Goal: Entertainment & Leisure: Consume media (video, audio)

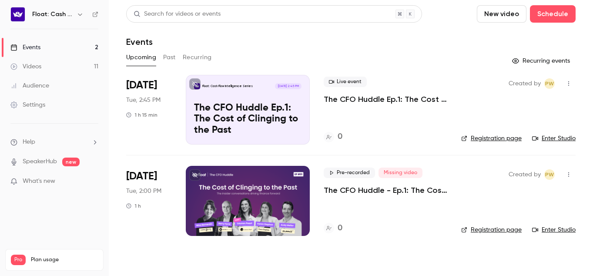
click at [67, 67] on link "Videos 11" at bounding box center [54, 66] width 109 height 19
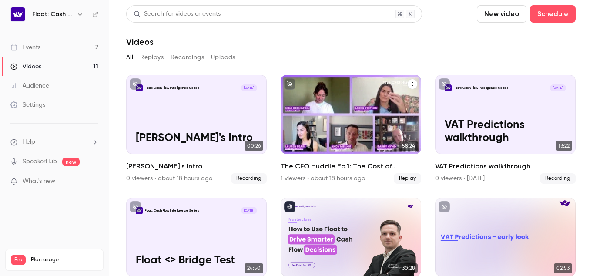
click at [378, 141] on p "The CFO Huddle Ep.1: The Cost of Clinging to the Past" at bounding box center [350, 125] width 121 height 38
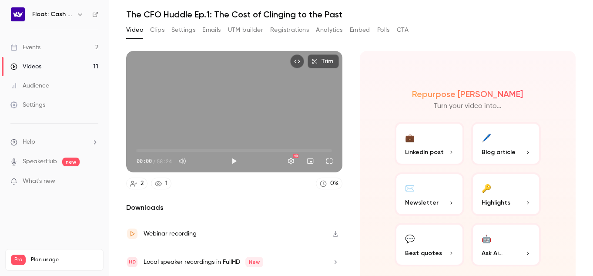
scroll to position [56, 0]
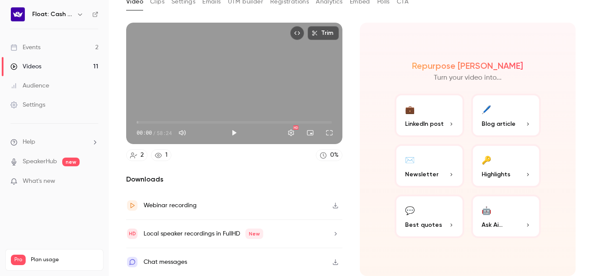
click at [338, 207] on icon "button" at bounding box center [335, 205] width 7 height 6
